Goal: Task Accomplishment & Management: Manage account settings

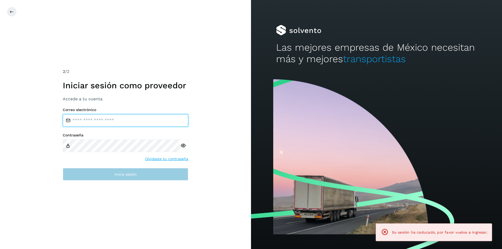
type input "**********"
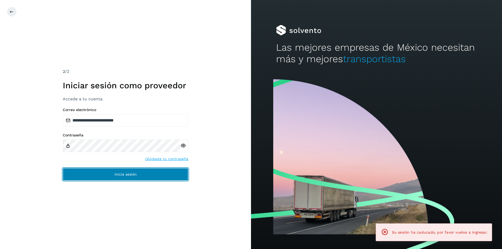
click at [144, 171] on button "Inicia sesión" at bounding box center [125, 174] width 125 height 13
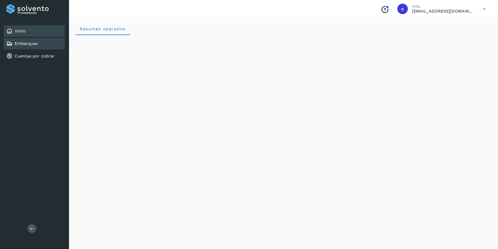
click at [54, 47] on div "Embarques" at bounding box center [34, 43] width 61 height 11
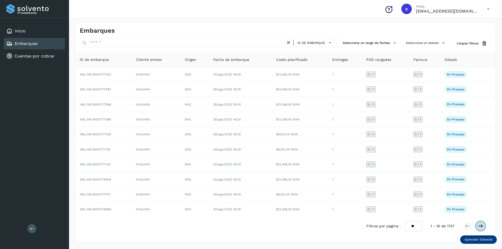
click at [480, 222] on button at bounding box center [480, 226] width 9 height 9
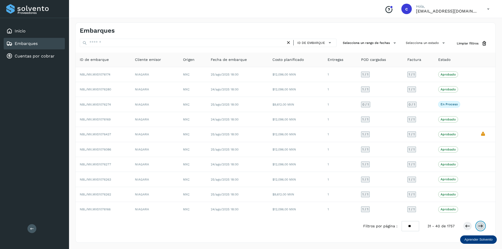
click at [480, 222] on button at bounding box center [480, 226] width 9 height 9
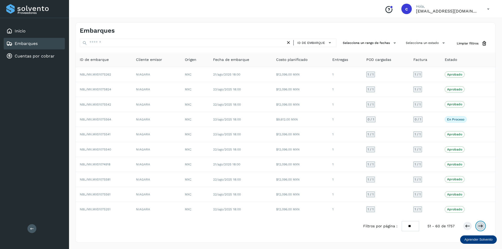
click at [482, 225] on icon at bounding box center [480, 225] width 5 height 5
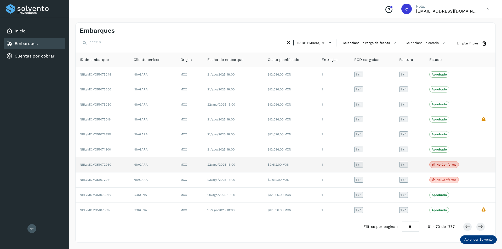
click at [451, 165] on p "No conforme" at bounding box center [446, 165] width 20 height 4
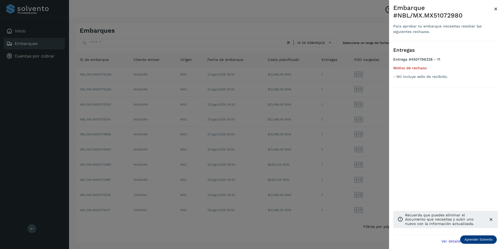
click at [359, 111] on div at bounding box center [251, 124] width 502 height 249
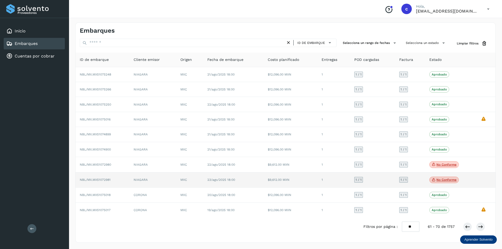
click at [440, 177] on span "No conforme" at bounding box center [444, 180] width 30 height 7
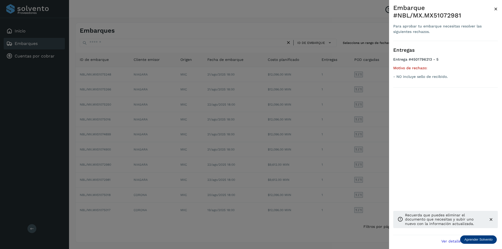
click at [369, 161] on div at bounding box center [251, 124] width 502 height 249
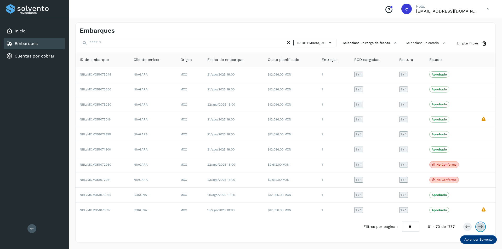
click at [479, 225] on icon at bounding box center [480, 226] width 5 height 5
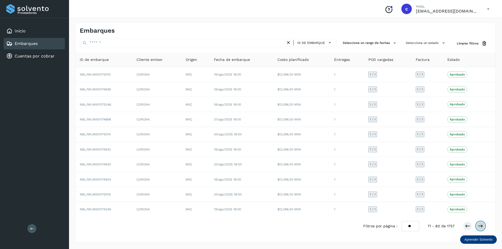
click at [482, 225] on icon at bounding box center [480, 225] width 5 height 5
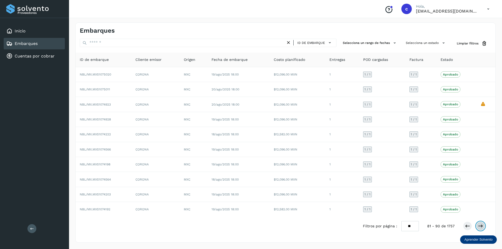
click at [482, 225] on icon at bounding box center [480, 225] width 5 height 5
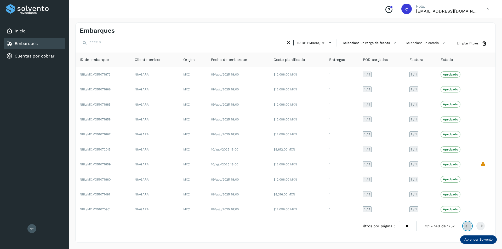
click at [468, 226] on icon at bounding box center [467, 225] width 5 height 5
click at [467, 226] on icon at bounding box center [467, 225] width 5 height 5
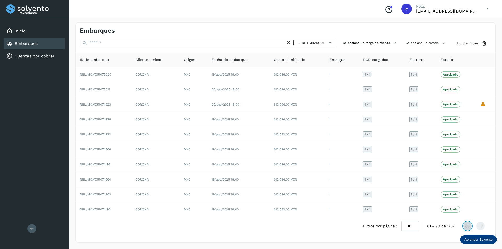
click at [467, 226] on icon at bounding box center [467, 225] width 5 height 5
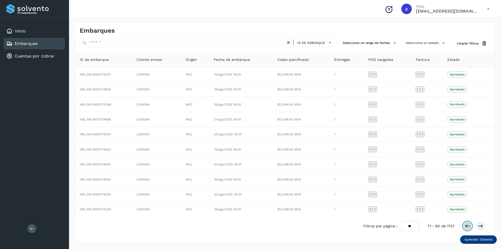
click at [467, 226] on icon at bounding box center [467, 225] width 5 height 5
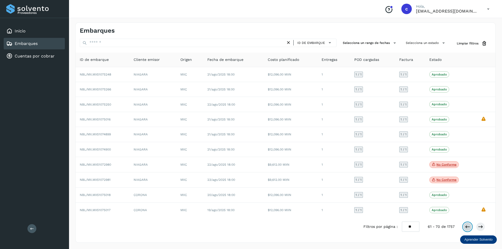
click at [467, 226] on icon at bounding box center [467, 226] width 5 height 5
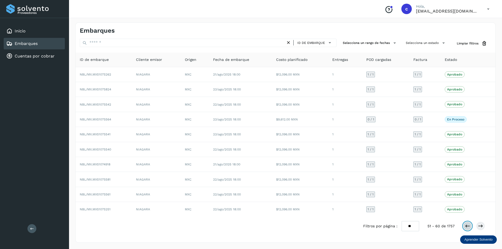
click at [466, 225] on icon at bounding box center [467, 225] width 5 height 5
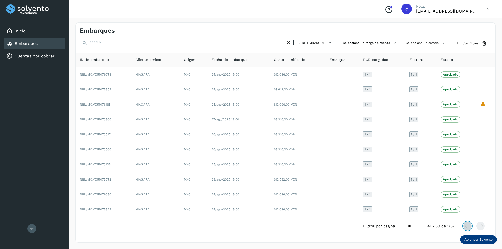
click at [466, 230] on button at bounding box center [467, 226] width 9 height 9
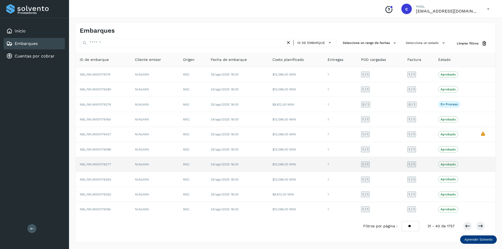
click at [327, 167] on td "1" at bounding box center [339, 164] width 33 height 15
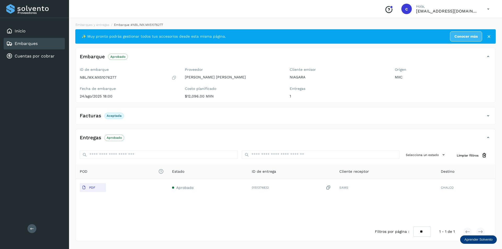
click at [327, 167] on th "ID de entrega" at bounding box center [291, 171] width 88 height 15
click at [20, 43] on link "Embarques" at bounding box center [26, 43] width 23 height 5
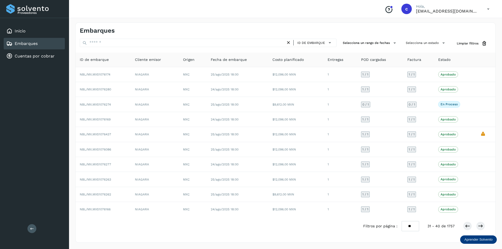
click at [38, 48] on div "Embarques" at bounding box center [34, 43] width 61 height 11
click at [464, 225] on button at bounding box center [467, 226] width 9 height 9
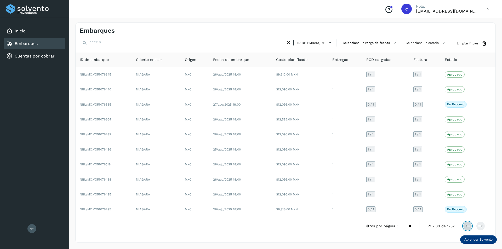
click at [466, 225] on icon at bounding box center [467, 225] width 5 height 5
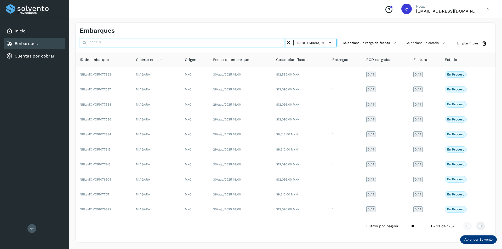
click at [143, 41] on input "text" at bounding box center [183, 43] width 206 height 8
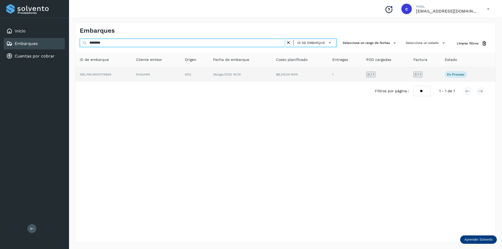
type input "********"
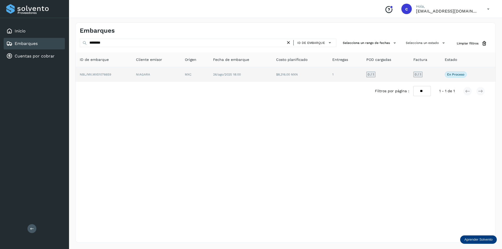
click at [140, 68] on td "NIAGARA" at bounding box center [156, 74] width 49 height 15
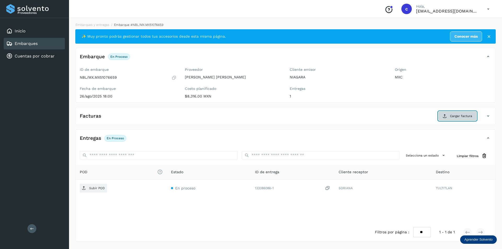
click at [443, 120] on button "Cargar factura" at bounding box center [457, 115] width 38 height 9
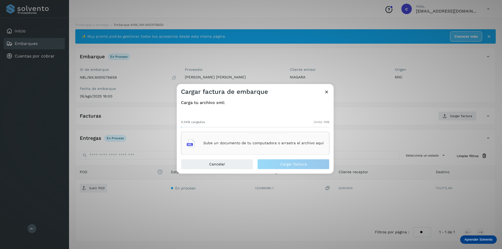
click at [274, 147] on div "Sube un documento de tu computadora o arrastra el archivo aquí" at bounding box center [255, 143] width 137 height 14
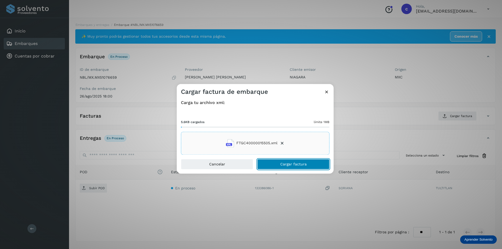
click at [310, 163] on button "Cargar factura" at bounding box center [293, 164] width 72 height 10
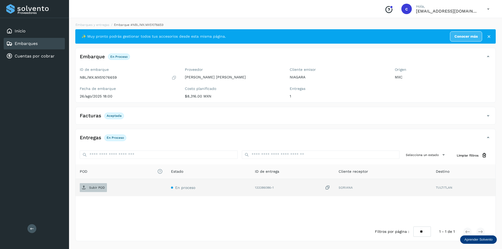
click at [92, 184] on span "Subir POD" at bounding box center [93, 187] width 27 height 8
click at [100, 183] on button "PDF" at bounding box center [93, 187] width 26 height 9
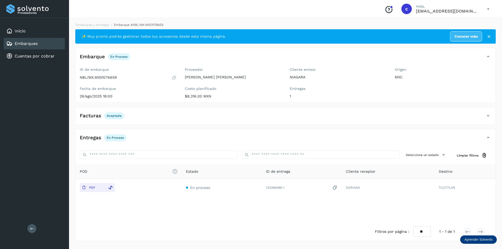
click at [47, 43] on div "Embarques" at bounding box center [34, 43] width 61 height 11
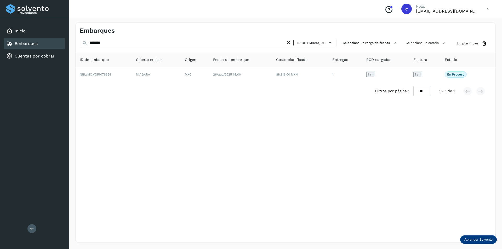
click at [289, 42] on icon at bounding box center [288, 42] width 5 height 5
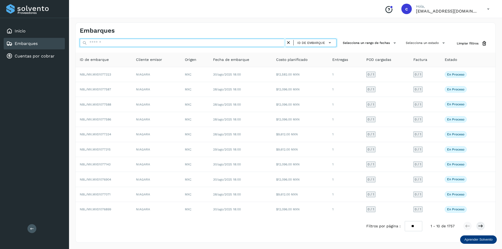
click at [215, 46] on input "text" at bounding box center [183, 43] width 206 height 8
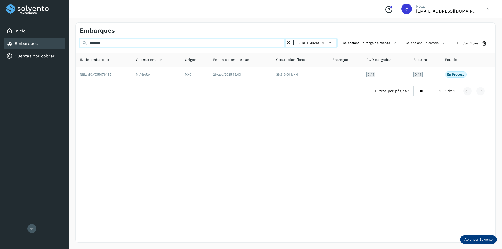
type input "********"
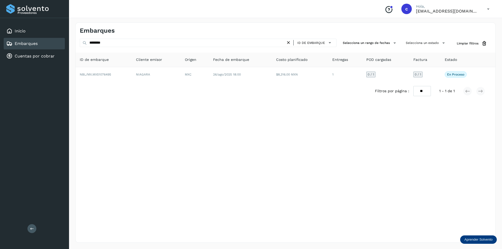
click at [194, 66] on th "Origen" at bounding box center [195, 60] width 28 height 15
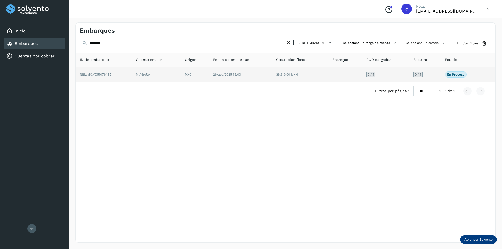
click at [194, 70] on td "MXC" at bounding box center [195, 74] width 28 height 15
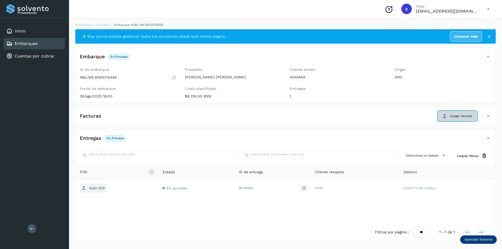
click at [439, 115] on button "Cargar factura" at bounding box center [457, 115] width 38 height 9
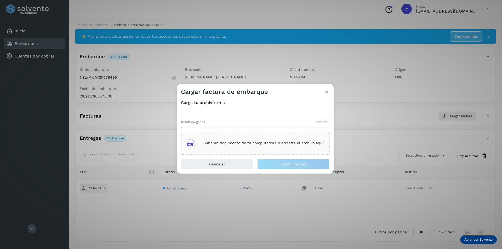
click at [269, 138] on div "Sube un documento de tu computadora o arrastra el archivo aquí" at bounding box center [255, 143] width 137 height 14
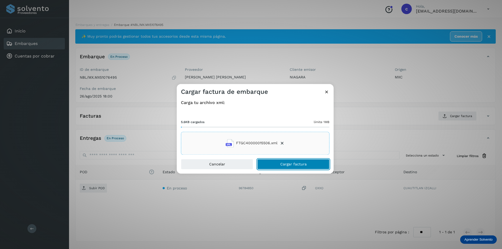
click at [296, 160] on button "Cargar factura" at bounding box center [293, 164] width 72 height 10
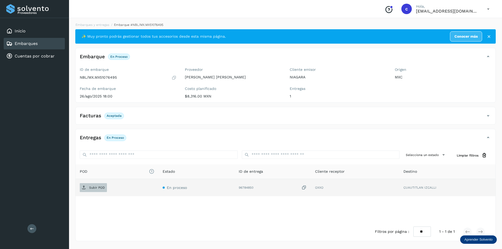
click at [91, 187] on p "Subir POD" at bounding box center [97, 188] width 16 height 4
click at [90, 186] on p "PDF" at bounding box center [92, 188] width 6 height 4
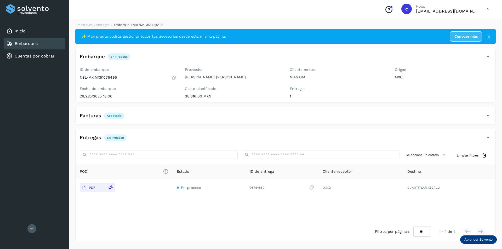
click at [32, 46] on link "Embarques" at bounding box center [26, 43] width 23 height 5
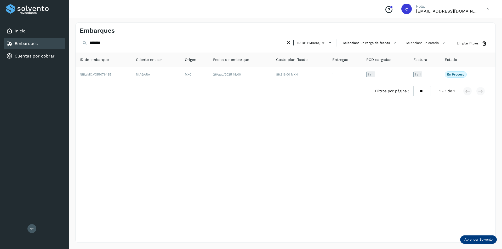
click at [291, 40] on icon at bounding box center [288, 42] width 5 height 5
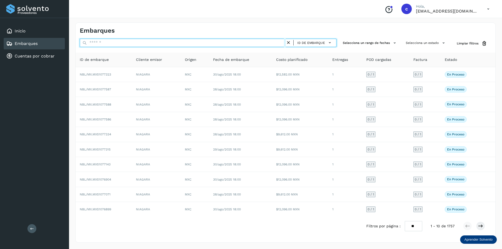
click at [239, 45] on input "text" at bounding box center [183, 43] width 206 height 8
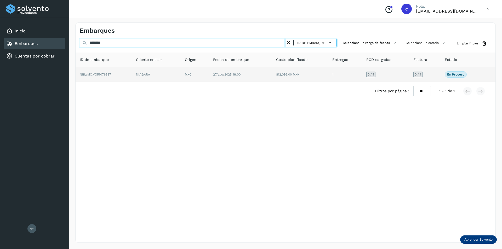
type input "********"
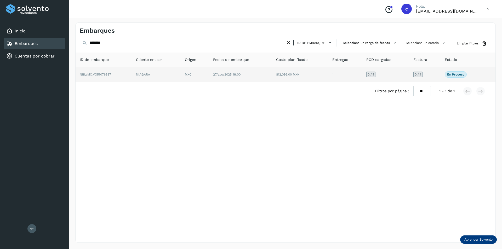
click at [192, 69] on td "MXC" at bounding box center [195, 74] width 28 height 15
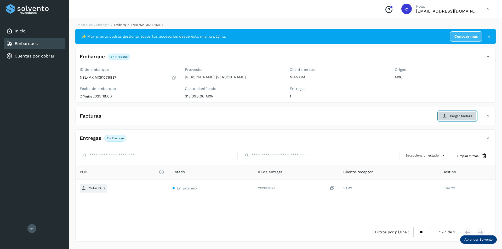
click at [454, 117] on span "Cargar factura" at bounding box center [461, 116] width 22 height 5
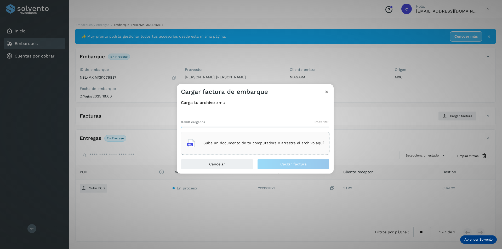
click at [269, 141] on p "Sube un documento de tu computadora o arrastra el archivo aquí" at bounding box center [263, 143] width 120 height 4
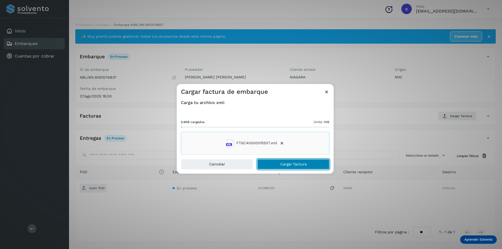
click at [308, 169] on button "Cargar factura" at bounding box center [293, 164] width 72 height 10
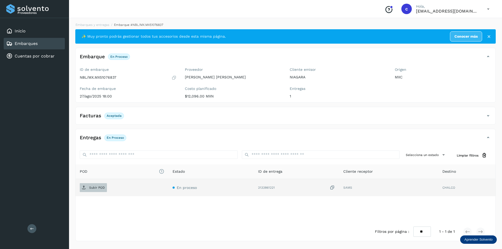
click at [83, 188] on icon at bounding box center [84, 187] width 4 height 4
click at [88, 187] on span "PDF" at bounding box center [89, 187] width 18 height 8
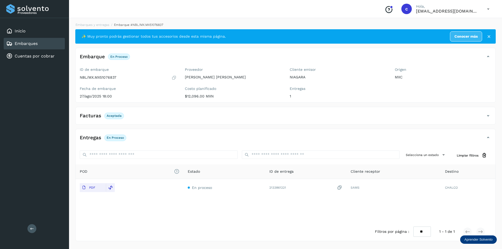
click at [30, 42] on link "Embarques" at bounding box center [26, 43] width 23 height 5
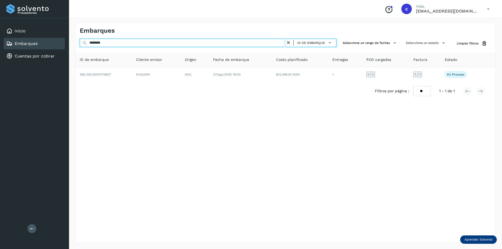
click at [189, 43] on input "********" at bounding box center [183, 43] width 206 height 8
type input "*"
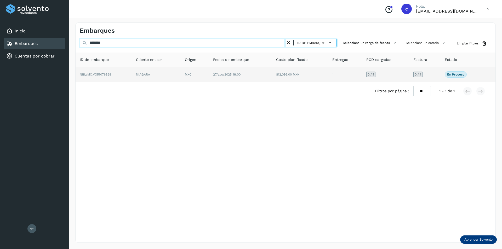
type input "********"
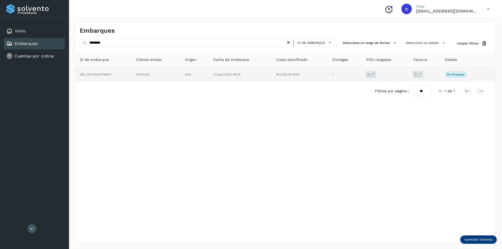
click at [174, 70] on td "NIAGARA" at bounding box center [156, 74] width 49 height 15
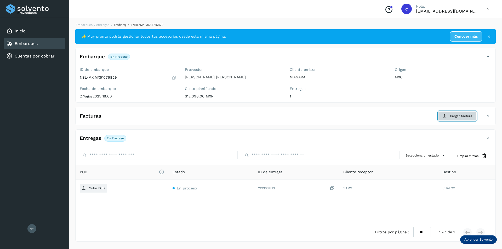
click at [454, 114] on span "Cargar factura" at bounding box center [461, 116] width 22 height 5
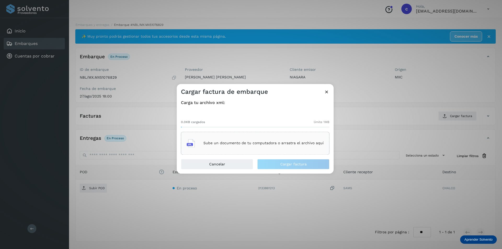
click at [270, 142] on p "Sube un documento de tu computadora o arrastra el archivo aquí" at bounding box center [263, 143] width 120 height 4
click at [327, 90] on icon at bounding box center [326, 91] width 5 height 5
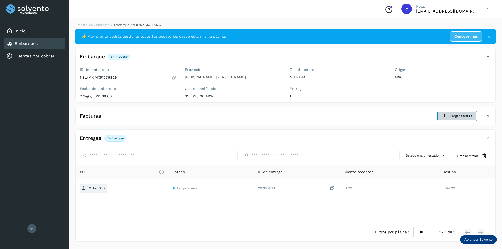
click at [454, 118] on span "Cargar factura" at bounding box center [461, 116] width 22 height 5
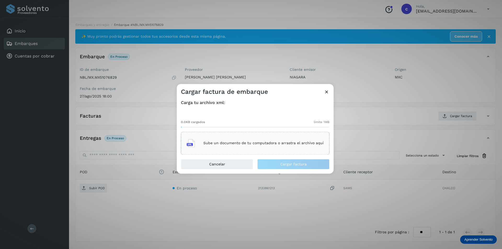
click at [247, 141] on p "Sube un documento de tu computadora o arrastra el archivo aquí" at bounding box center [263, 143] width 120 height 4
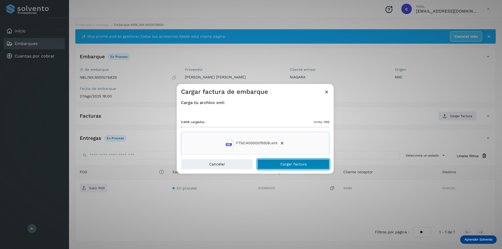
click at [305, 167] on button "Cargar factura" at bounding box center [293, 164] width 72 height 10
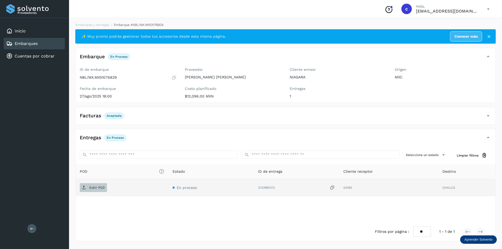
click at [93, 184] on span "Subir POD" at bounding box center [93, 187] width 27 height 8
click at [94, 187] on p "PDF" at bounding box center [92, 188] width 6 height 4
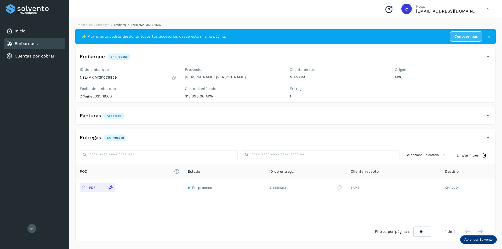
click at [24, 44] on link "Embarques" at bounding box center [26, 43] width 23 height 5
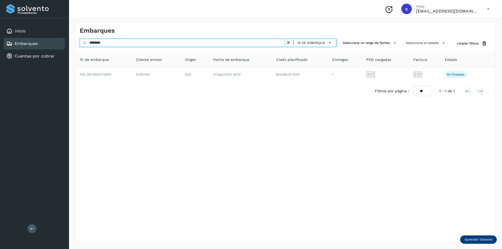
click at [164, 39] on input "********" at bounding box center [183, 43] width 206 height 8
type input "*"
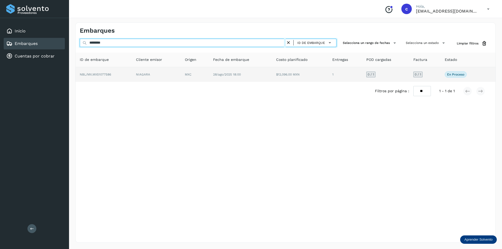
type input "********"
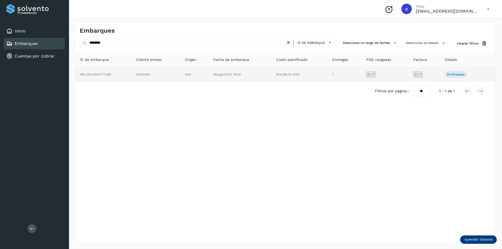
click at [127, 77] on td "NBL/MX.MX51077586" at bounding box center [104, 74] width 56 height 15
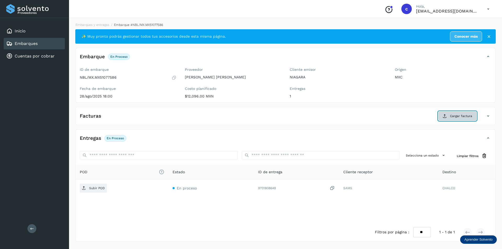
click at [453, 119] on button "Cargar factura" at bounding box center [457, 115] width 38 height 9
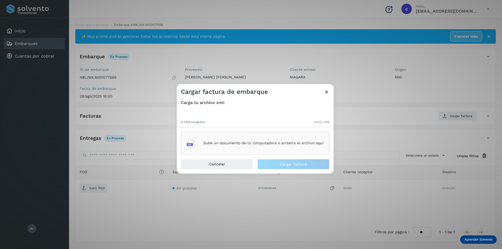
click at [231, 146] on div "Sube un documento de tu computadora o arrastra el archivo aquí" at bounding box center [255, 143] width 137 height 14
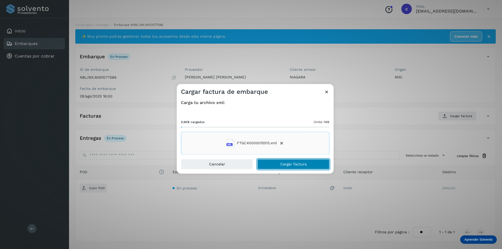
click at [315, 167] on button "Cargar factura" at bounding box center [293, 164] width 72 height 10
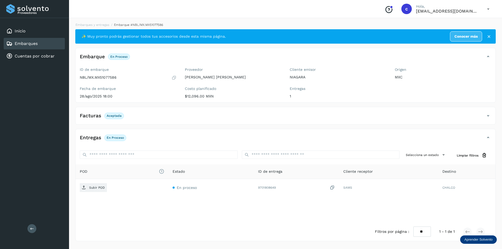
click at [48, 40] on div "Embarques" at bounding box center [34, 43] width 61 height 11
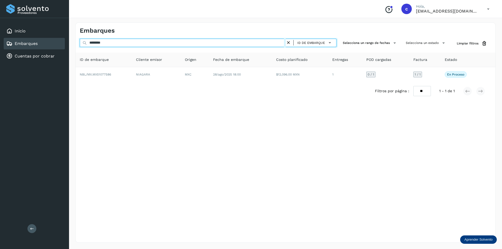
click at [160, 44] on input "********" at bounding box center [183, 43] width 206 height 8
type input "*"
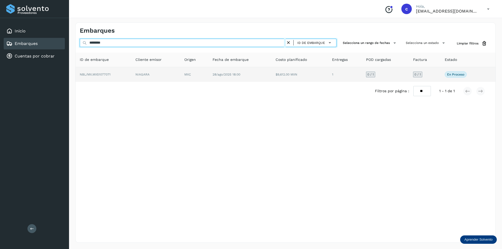
type input "********"
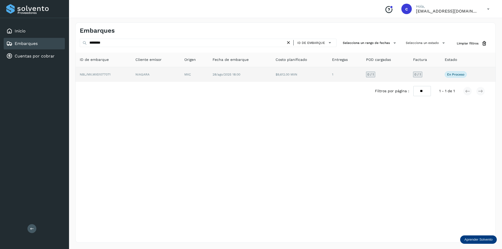
click at [138, 72] on td "NIAGARA" at bounding box center [155, 74] width 49 height 15
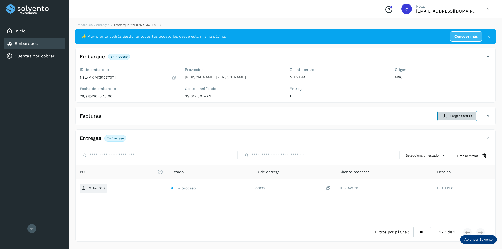
click at [444, 115] on icon at bounding box center [444, 116] width 4 height 4
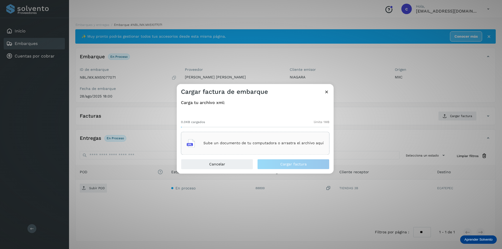
click at [328, 92] on icon at bounding box center [326, 91] width 5 height 5
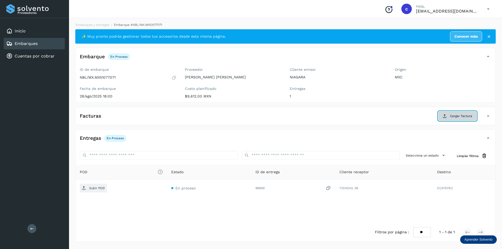
click at [454, 115] on span "Cargar factura" at bounding box center [461, 116] width 22 height 5
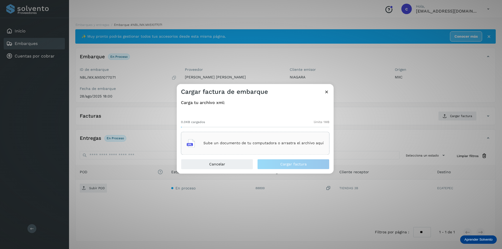
click at [285, 144] on p "Sube un documento de tu computadora o arrastra el archivo aquí" at bounding box center [263, 143] width 120 height 4
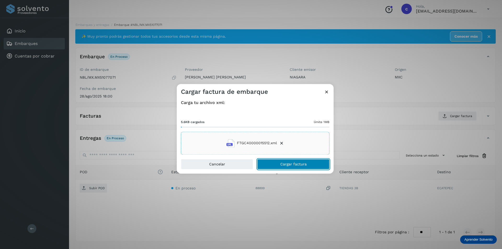
click at [273, 164] on button "Cargar factura" at bounding box center [293, 164] width 72 height 10
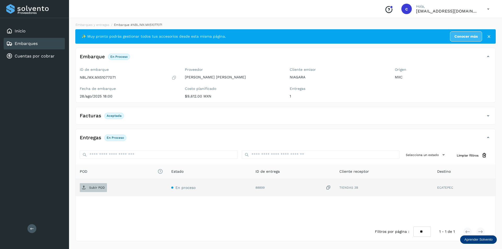
click at [86, 186] on icon at bounding box center [84, 187] width 4 height 4
click at [99, 189] on button "PDF" at bounding box center [93, 187] width 26 height 9
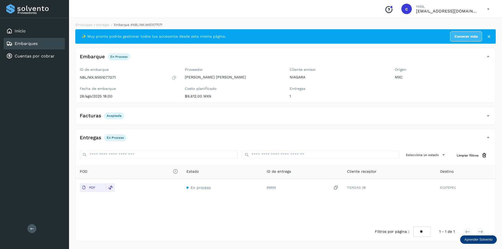
click at [37, 45] on link "Embarques" at bounding box center [26, 43] width 23 height 5
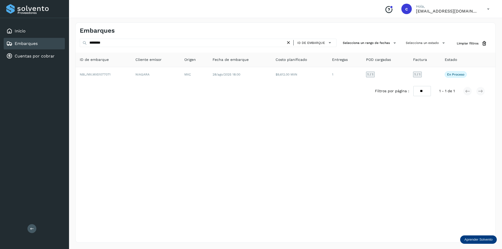
click at [287, 42] on icon at bounding box center [288, 42] width 5 height 5
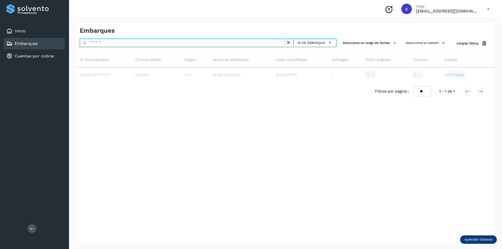
click at [221, 42] on input "text" at bounding box center [183, 43] width 206 height 8
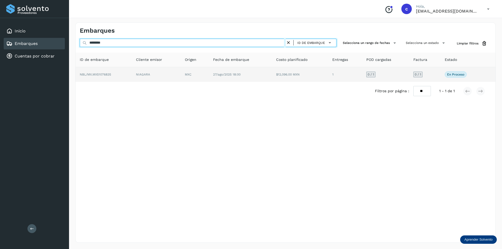
type input "********"
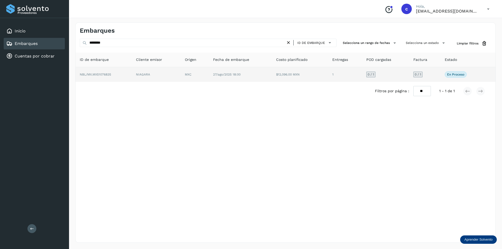
click at [147, 79] on td "NIAGARA" at bounding box center [156, 74] width 49 height 15
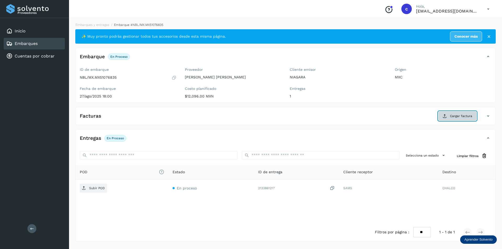
click at [467, 117] on span "Cargar factura" at bounding box center [461, 116] width 22 height 5
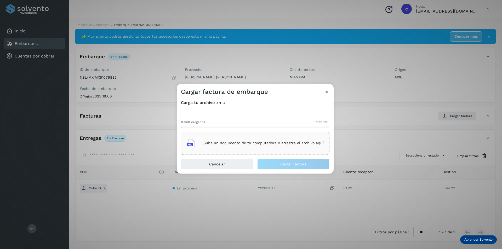
click at [327, 90] on icon at bounding box center [326, 91] width 5 height 5
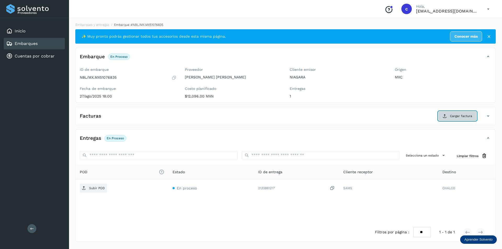
click at [452, 114] on span "Cargar factura" at bounding box center [461, 116] width 22 height 5
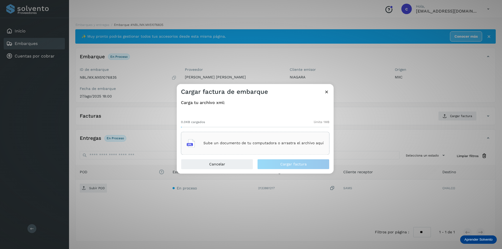
click at [273, 143] on p "Sube un documento de tu computadora o arrastra el archivo aquí" at bounding box center [263, 143] width 120 height 4
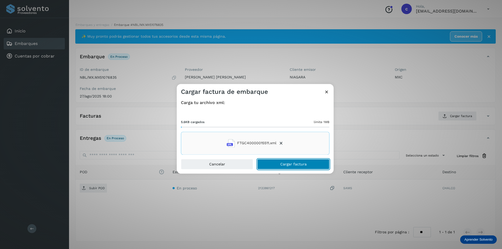
click at [274, 164] on button "Cargar factura" at bounding box center [293, 164] width 72 height 10
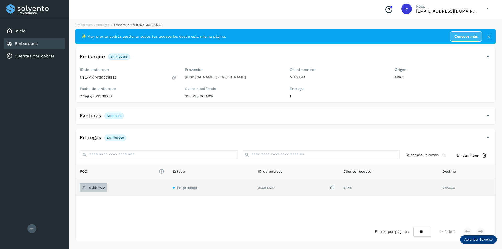
click at [96, 188] on p "Subir POD" at bounding box center [97, 188] width 16 height 4
click at [80, 188] on span "PDF" at bounding box center [89, 187] width 18 height 8
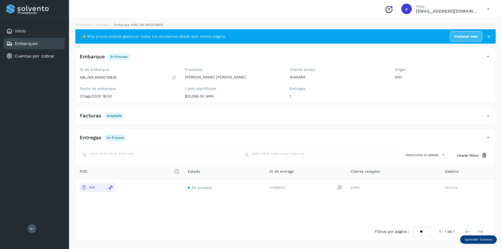
click at [40, 45] on div "Embarques" at bounding box center [34, 43] width 61 height 11
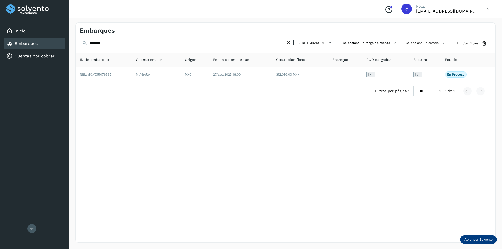
click at [291, 43] on icon at bounding box center [288, 42] width 5 height 5
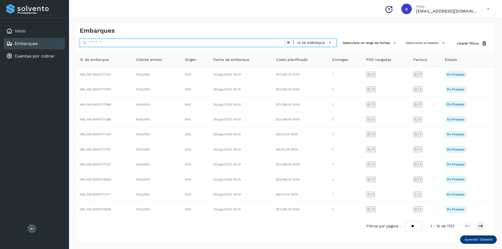
click at [258, 44] on input "text" at bounding box center [183, 43] width 206 height 8
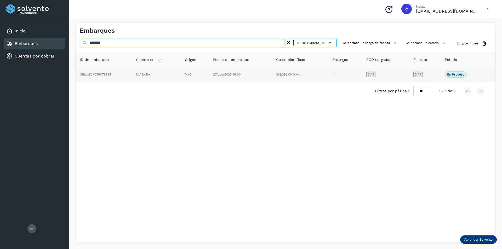
type input "********"
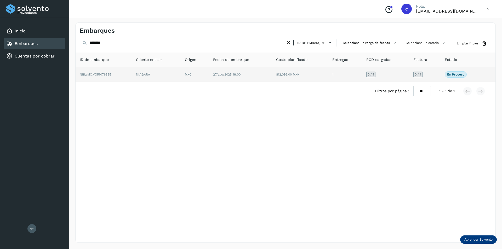
click at [183, 71] on td "MXC" at bounding box center [195, 74] width 28 height 15
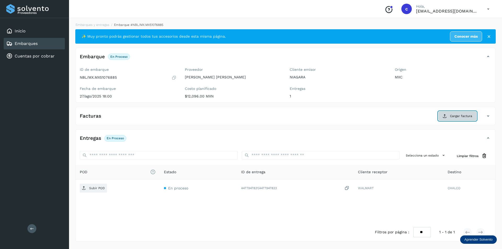
click at [460, 118] on span "Cargar factura" at bounding box center [461, 116] width 22 height 5
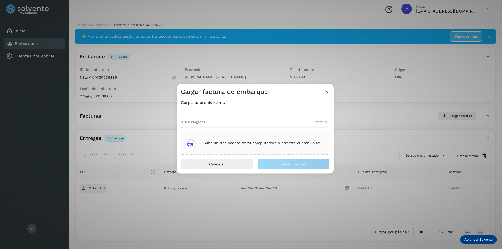
click at [299, 147] on div "Sube un documento de tu computadora o arrastra el archivo aquí" at bounding box center [255, 143] width 137 height 14
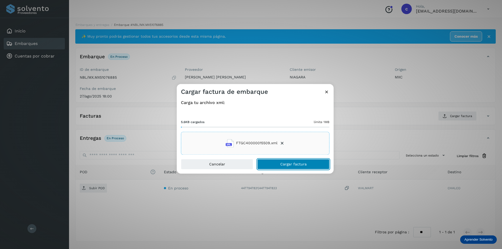
click at [287, 166] on span "Cargar factura" at bounding box center [293, 164] width 26 height 4
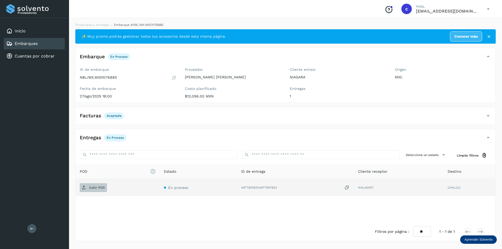
click at [93, 189] on p "Subir POD" at bounding box center [97, 188] width 16 height 4
click at [84, 184] on span "Subir POD" at bounding box center [93, 187] width 27 height 8
click at [98, 188] on button "PDF" at bounding box center [93, 187] width 26 height 9
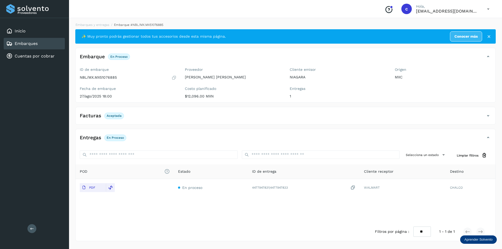
click at [30, 40] on div "Embarques" at bounding box center [34, 43] width 61 height 11
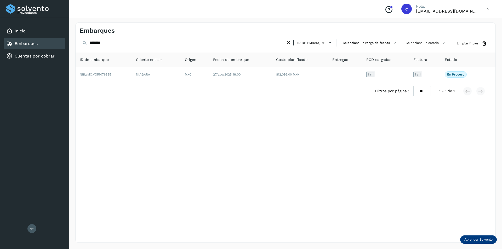
click at [287, 43] on icon at bounding box center [288, 42] width 5 height 5
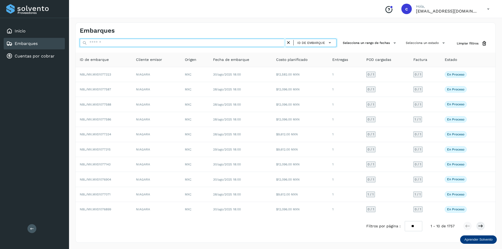
click at [226, 43] on input "text" at bounding box center [183, 43] width 206 height 8
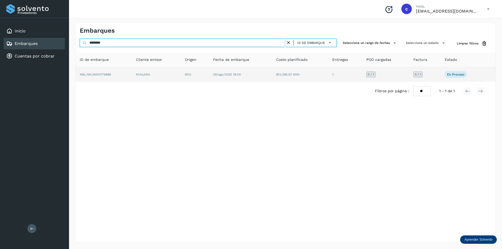
type input "********"
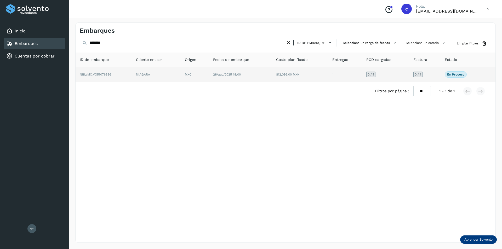
click at [158, 70] on td "NIAGARA" at bounding box center [156, 74] width 49 height 15
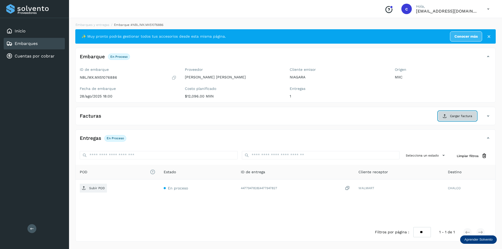
click at [447, 118] on button "Cargar factura" at bounding box center [457, 115] width 38 height 9
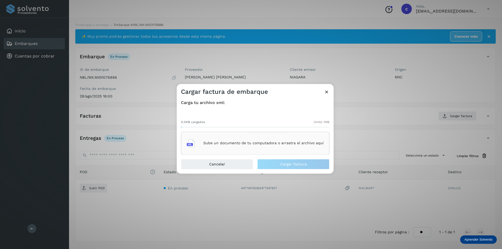
click at [268, 136] on div "Sube un documento de tu computadora o arrastra el archivo aquí" at bounding box center [255, 143] width 148 height 23
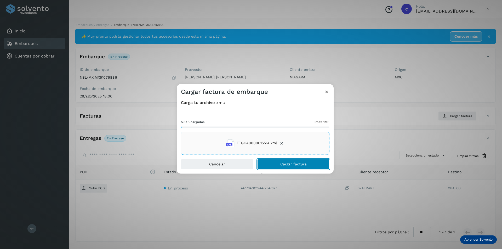
click at [290, 161] on button "Cargar factura" at bounding box center [293, 164] width 72 height 10
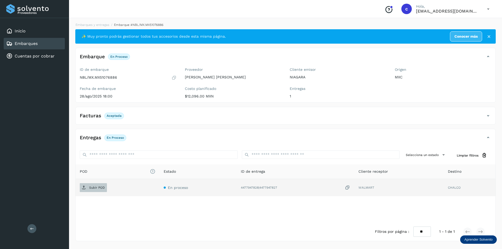
click at [90, 189] on p "Subir POD" at bounding box center [97, 188] width 16 height 4
click at [95, 186] on p "PDF" at bounding box center [92, 188] width 6 height 4
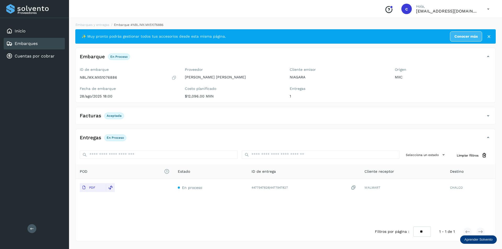
click at [40, 44] on div "Embarques" at bounding box center [34, 43] width 61 height 11
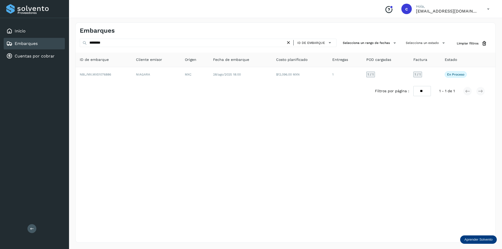
click at [291, 42] on icon at bounding box center [288, 42] width 5 height 5
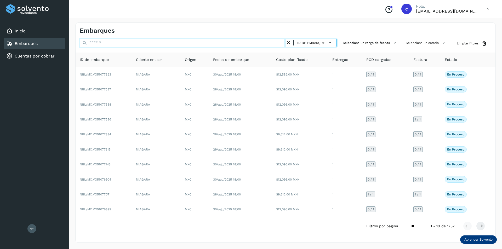
click at [249, 45] on input "text" at bounding box center [183, 43] width 206 height 8
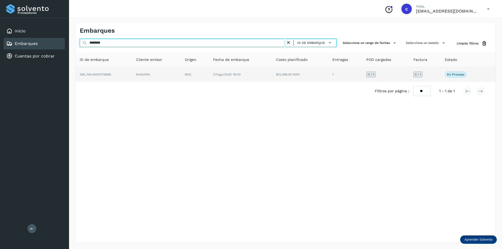
type input "********"
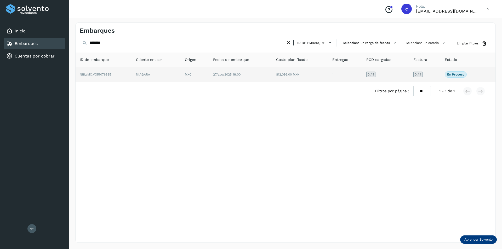
click at [207, 73] on td "MXC" at bounding box center [195, 74] width 28 height 15
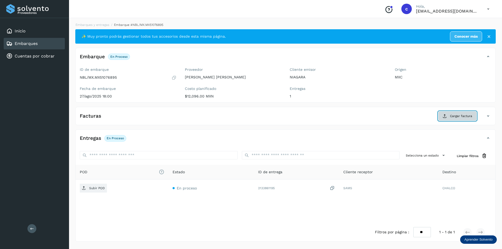
click at [466, 113] on button "Cargar factura" at bounding box center [457, 115] width 38 height 9
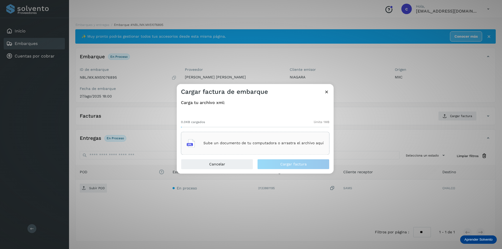
click at [279, 139] on div "Sube un documento de tu computadora o arrastra el archivo aquí" at bounding box center [255, 143] width 137 height 14
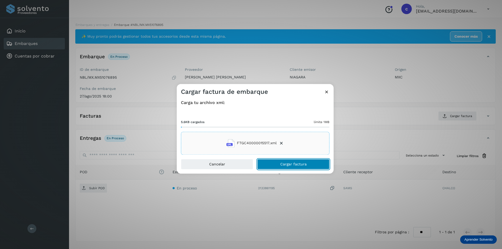
click at [310, 165] on button "Cargar factura" at bounding box center [293, 164] width 72 height 10
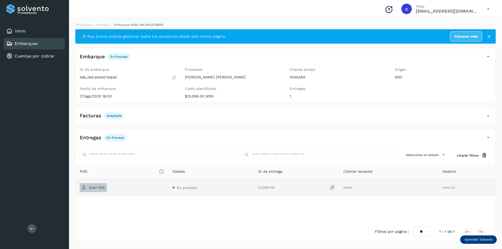
click at [86, 187] on span "Subir POD" at bounding box center [93, 187] width 27 height 8
click at [100, 188] on button "PDF" at bounding box center [93, 187] width 26 height 9
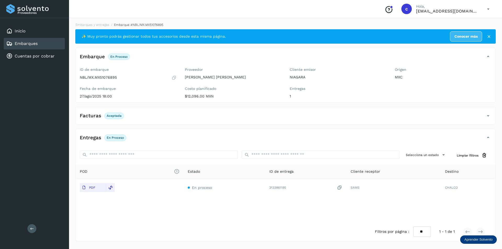
click at [31, 42] on link "Embarques" at bounding box center [26, 43] width 23 height 5
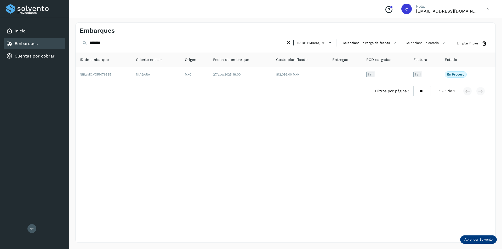
click at [291, 44] on icon at bounding box center [288, 42] width 5 height 5
click at [234, 48] on div "ID de embarque" at bounding box center [208, 44] width 257 height 10
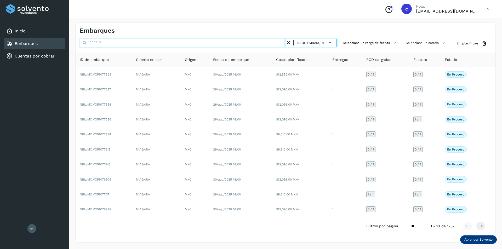
click at [237, 46] on input "text" at bounding box center [183, 43] width 206 height 8
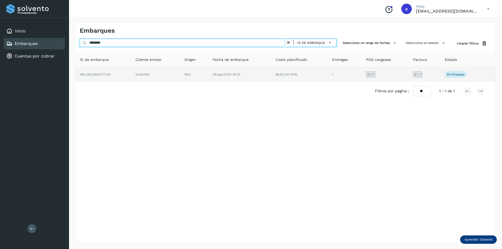
type input "********"
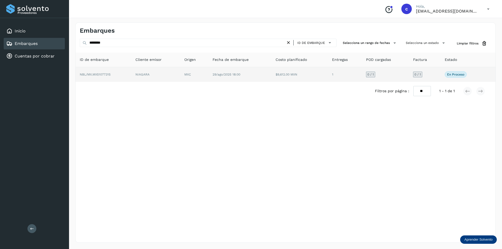
click at [202, 71] on td "MXC" at bounding box center [194, 74] width 28 height 15
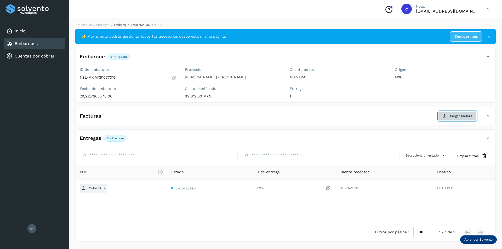
click at [448, 119] on button "Cargar factura" at bounding box center [457, 115] width 38 height 9
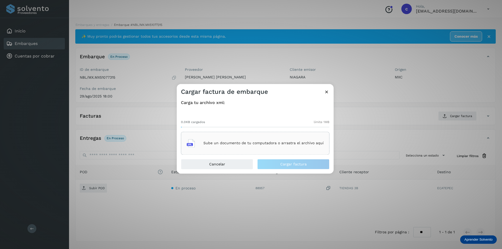
click at [244, 138] on div "Sube un documento de tu computadora o arrastra el archivo aquí" at bounding box center [255, 143] width 137 height 14
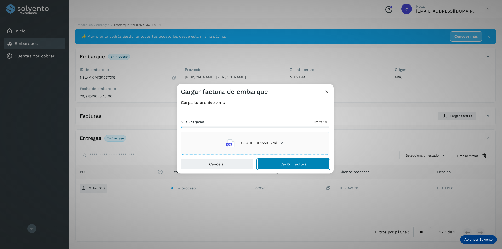
click at [317, 163] on button "Cargar factura" at bounding box center [293, 164] width 72 height 10
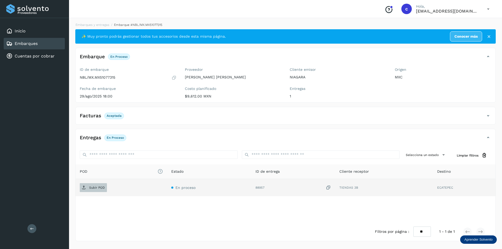
click at [98, 190] on span "Subir POD" at bounding box center [93, 187] width 27 height 8
click at [95, 188] on p "PDF" at bounding box center [92, 188] width 6 height 4
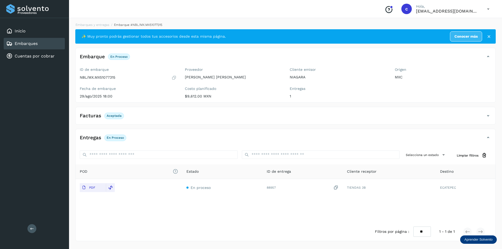
click at [42, 43] on div "Embarques" at bounding box center [34, 43] width 61 height 11
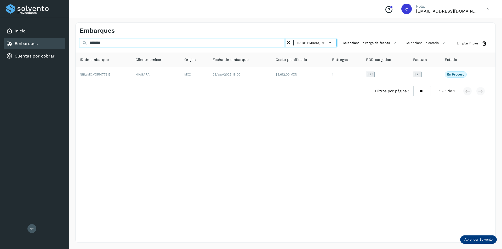
click at [152, 44] on input "********" at bounding box center [183, 43] width 206 height 8
type input "*"
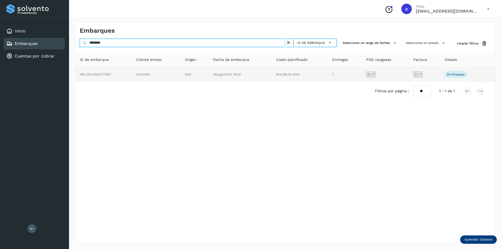
type input "********"
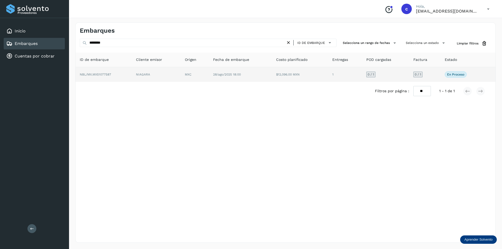
click at [132, 76] on td "NBL/MX.MX51077587" at bounding box center [104, 74] width 56 height 15
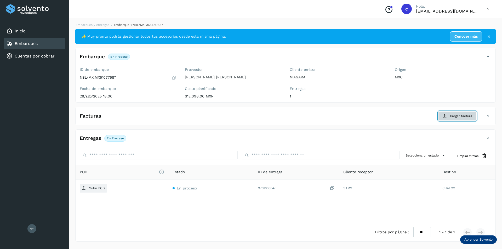
click at [452, 116] on span "Cargar factura" at bounding box center [461, 116] width 22 height 5
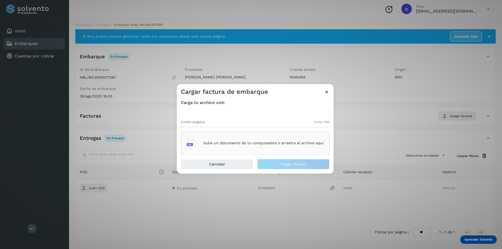
click at [299, 147] on div "Sube un documento de tu computadora o arrastra el archivo aquí" at bounding box center [255, 143] width 137 height 14
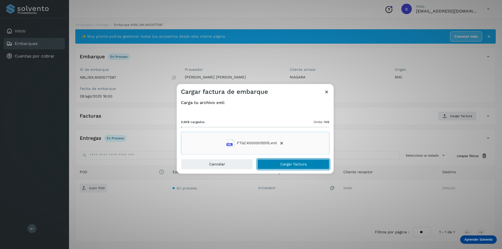
click at [306, 167] on button "Cargar factura" at bounding box center [293, 164] width 72 height 10
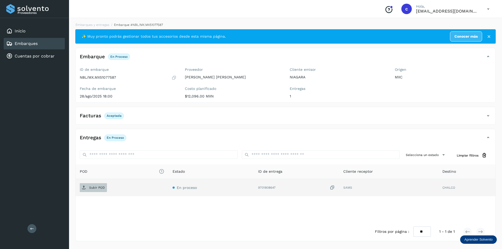
click at [95, 188] on p "Subir POD" at bounding box center [97, 188] width 16 height 4
click at [95, 190] on span "PDF" at bounding box center [89, 187] width 18 height 8
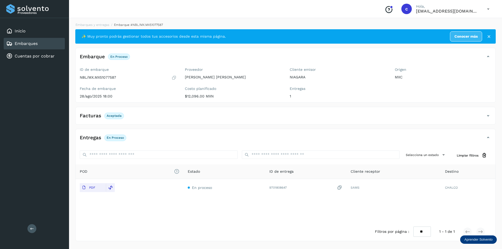
click at [28, 46] on link "Embarques" at bounding box center [26, 43] width 23 height 5
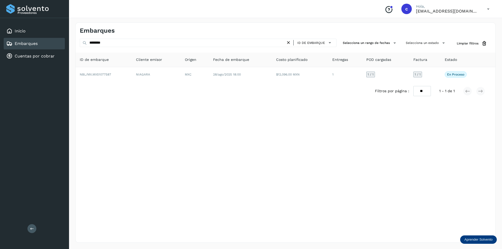
click at [288, 41] on icon at bounding box center [288, 42] width 5 height 5
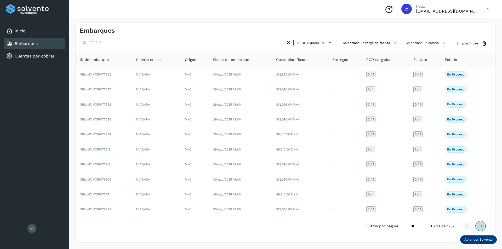
click at [476, 225] on button at bounding box center [480, 226] width 9 height 9
click at [21, 44] on link "Embarques" at bounding box center [26, 43] width 23 height 5
click at [464, 229] on button at bounding box center [467, 226] width 9 height 9
click at [478, 226] on icon at bounding box center [480, 225] width 5 height 5
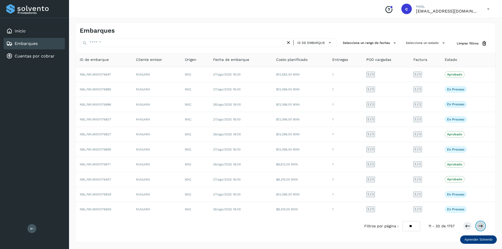
click at [483, 225] on icon at bounding box center [480, 225] width 5 height 5
click at [476, 225] on button at bounding box center [480, 226] width 9 height 9
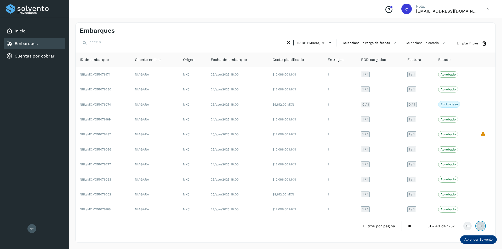
click at [478, 227] on icon at bounding box center [480, 225] width 5 height 5
click at [482, 228] on icon at bounding box center [480, 225] width 5 height 5
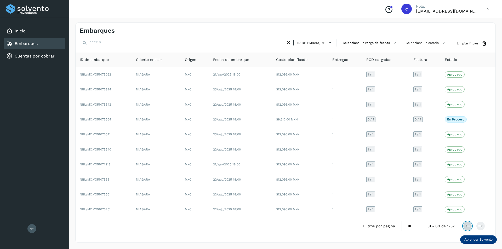
click at [467, 227] on icon at bounding box center [467, 225] width 5 height 5
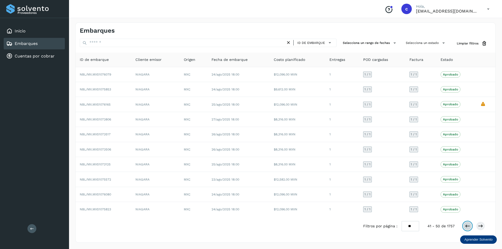
click at [470, 224] on button at bounding box center [467, 226] width 9 height 9
click at [468, 222] on button at bounding box center [467, 226] width 9 height 9
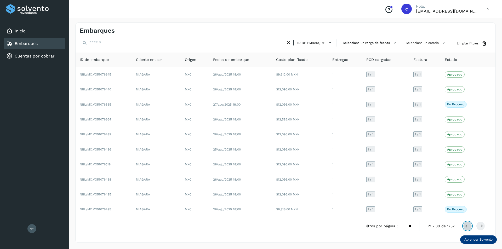
click at [468, 222] on button at bounding box center [467, 226] width 9 height 9
click at [466, 225] on icon at bounding box center [467, 225] width 5 height 5
click at [483, 227] on icon at bounding box center [480, 225] width 5 height 5
click at [480, 227] on icon at bounding box center [480, 225] width 5 height 5
click at [481, 225] on icon at bounding box center [480, 225] width 5 height 5
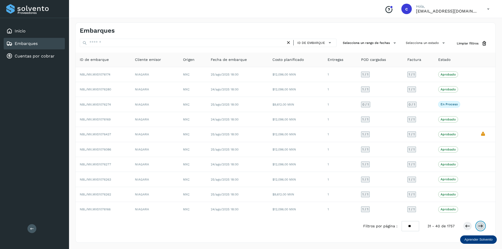
click at [481, 225] on icon at bounding box center [480, 225] width 5 height 5
click at [479, 223] on icon at bounding box center [480, 225] width 5 height 5
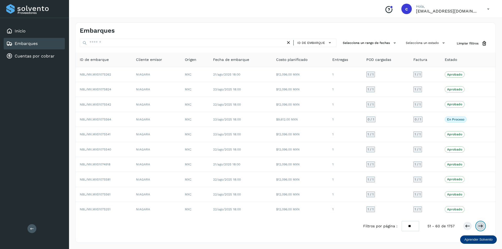
click at [481, 224] on icon at bounding box center [480, 225] width 5 height 5
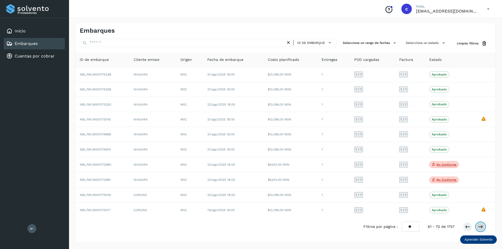
click at [483, 224] on button at bounding box center [480, 226] width 9 height 9
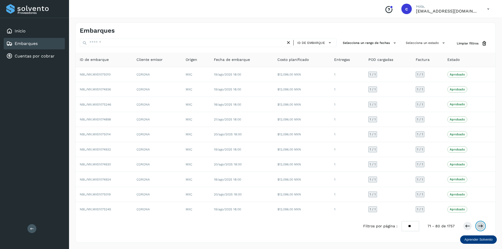
click at [482, 225] on icon at bounding box center [480, 225] width 5 height 5
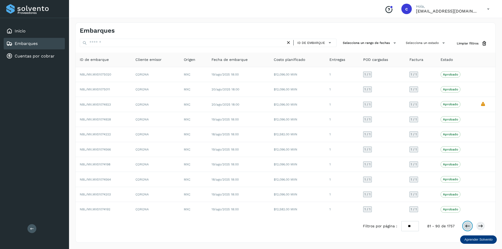
click at [464, 227] on button at bounding box center [467, 226] width 9 height 9
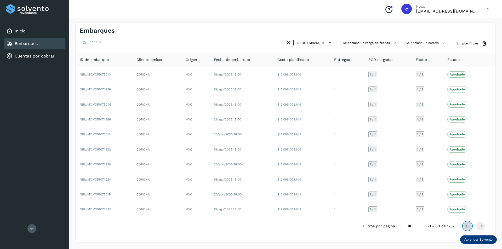
click at [464, 226] on button at bounding box center [467, 226] width 9 height 9
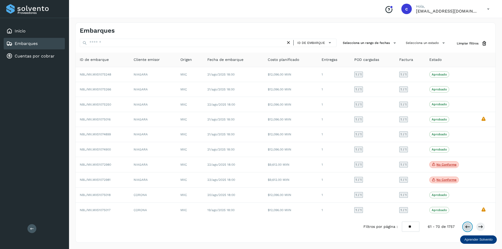
click at [465, 224] on icon at bounding box center [467, 226] width 5 height 5
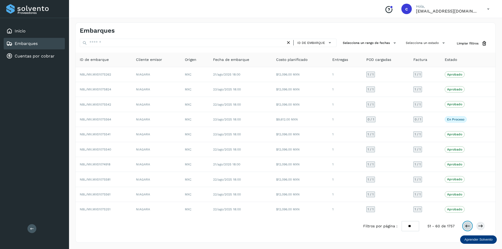
click at [465, 224] on icon at bounding box center [467, 225] width 5 height 5
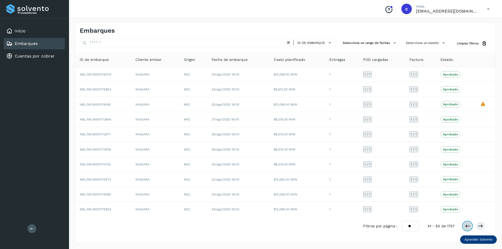
click at [465, 224] on icon at bounding box center [467, 225] width 5 height 5
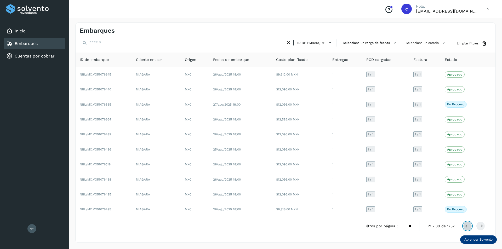
click at [465, 224] on icon at bounding box center [467, 225] width 5 height 5
click at [487, 11] on icon at bounding box center [488, 9] width 11 height 11
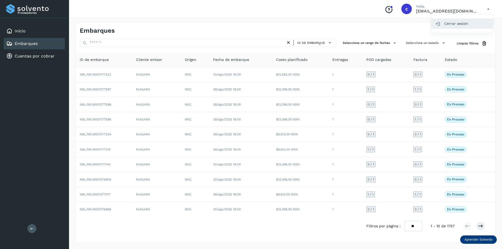
click at [474, 27] on div "Cerrar sesión" at bounding box center [462, 24] width 62 height 10
